Goal: Task Accomplishment & Management: Manage account settings

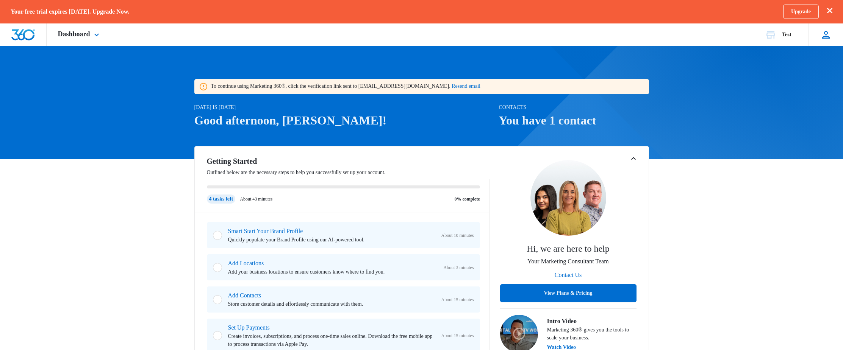
click at [829, 34] on div at bounding box center [825, 34] width 11 height 11
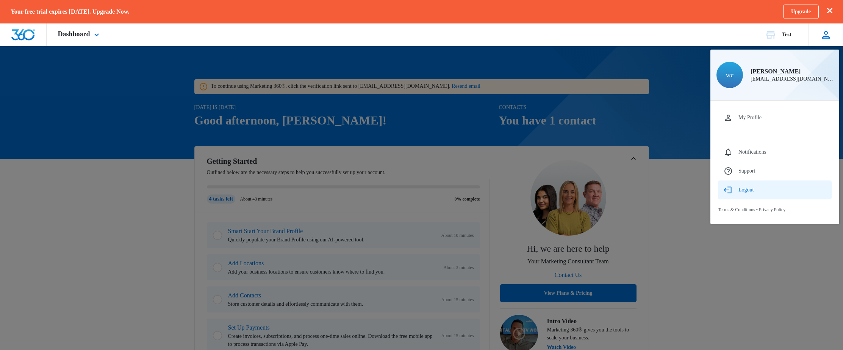
click at [756, 194] on button "Logout" at bounding box center [775, 190] width 114 height 19
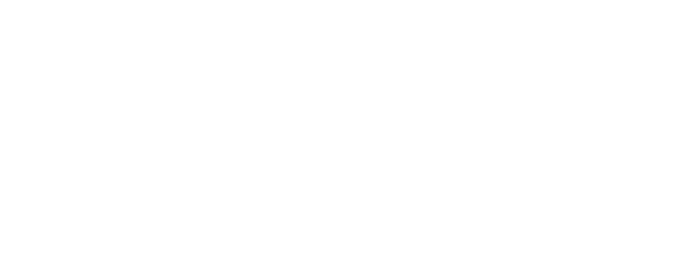
click at [0, 0] on input "text" at bounding box center [0, 0] width 0 height 0
click at [0, 0] on com-1password-button at bounding box center [0, 0] width 0 height 0
type input "weston.clark@madwire.com"
